Goal: Task Accomplishment & Management: Use online tool/utility

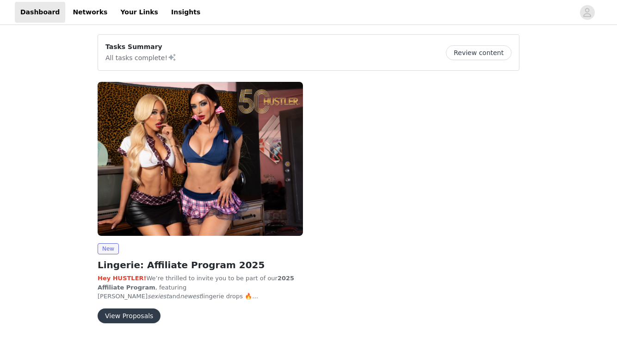
click at [123, 318] on button "View Proposals" at bounding box center [129, 316] width 63 height 15
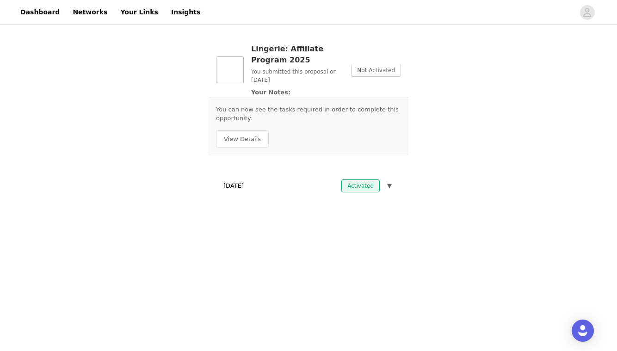
click at [386, 186] on button "▼" at bounding box center [390, 186] width 8 height 13
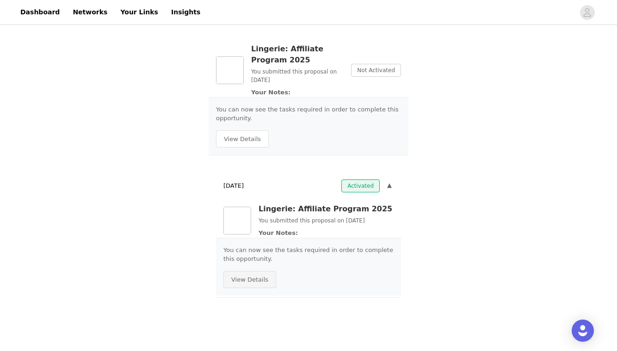
click at [244, 278] on button "View Details" at bounding box center [250, 280] width 53 height 18
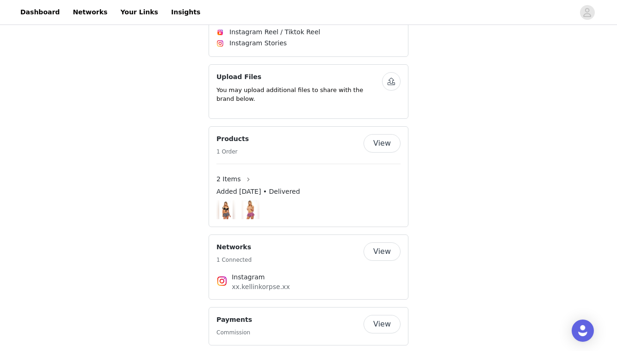
scroll to position [611, 0]
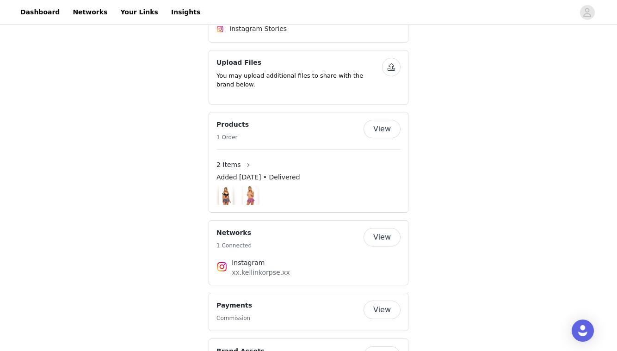
click at [390, 120] on button "View" at bounding box center [382, 129] width 37 height 19
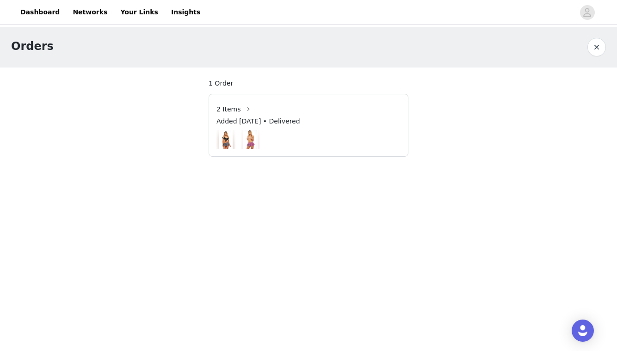
click at [238, 112] on span "2 Items" at bounding box center [229, 110] width 25 height 10
click at [245, 109] on button "button" at bounding box center [248, 109] width 15 height 15
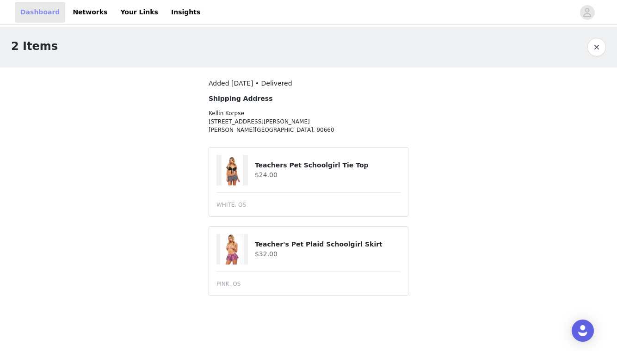
click at [59, 13] on link "Dashboard" at bounding box center [40, 12] width 50 height 21
